Goal: Check status: Check status

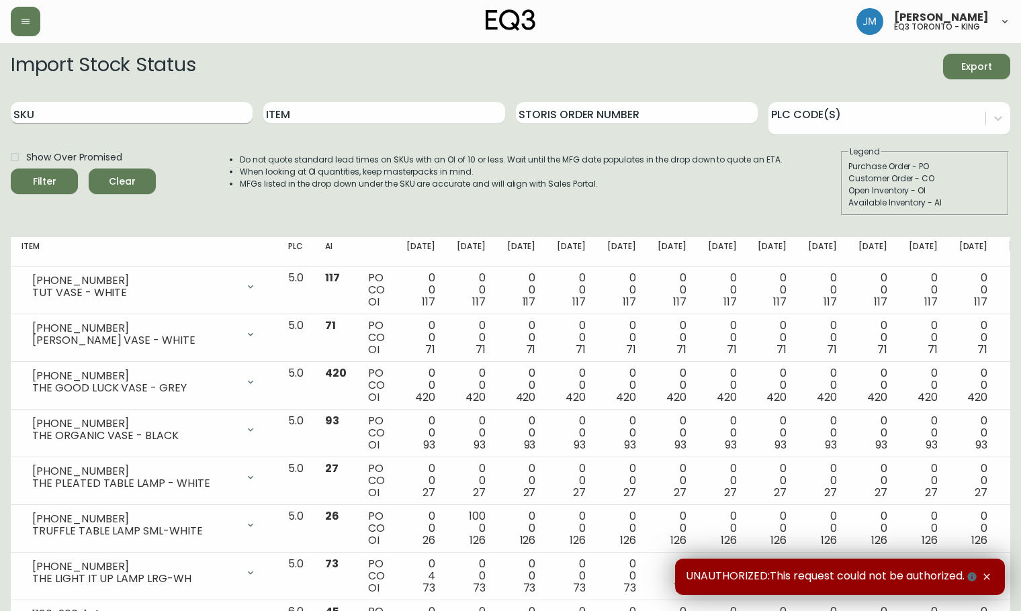
click at [97, 111] on input "SKU" at bounding box center [132, 112] width 242 height 21
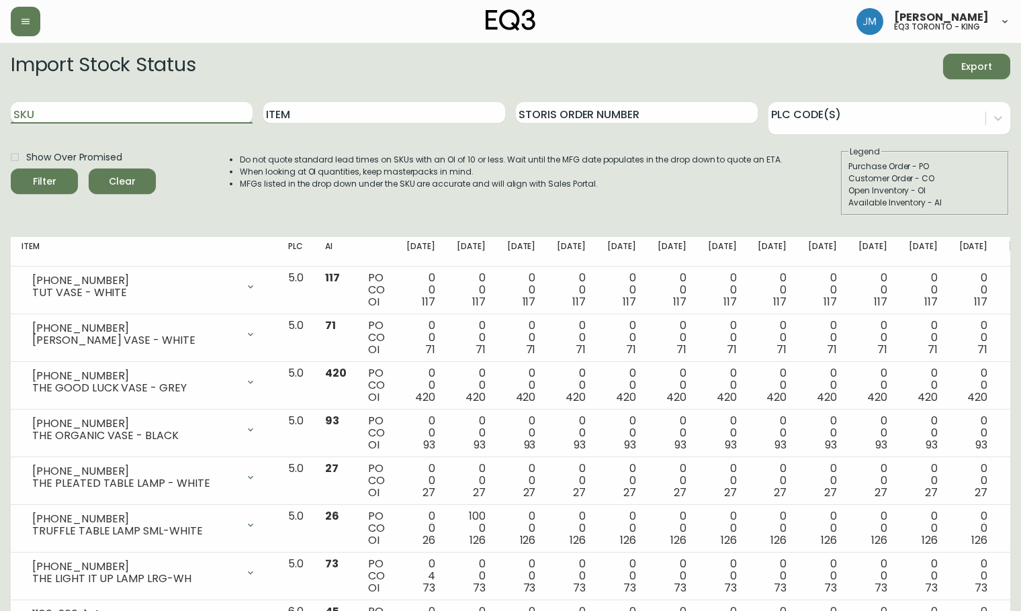
paste input "3020-760-16"
type input "3020-760-16"
click at [54, 180] on div "Filter" at bounding box center [45, 181] width 24 height 17
